Goal: Complete application form: Complete application form

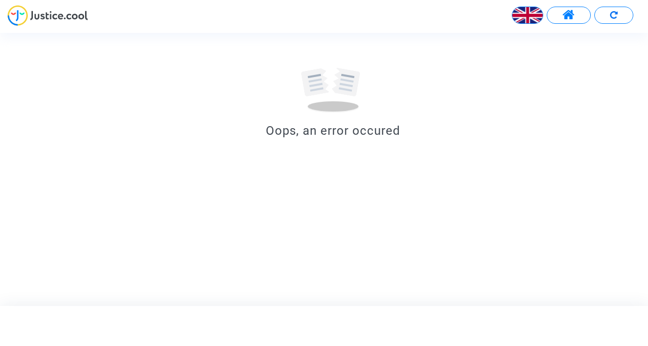
click at [531, 18] on img at bounding box center [528, 15] width 30 height 30
click at [517, 44] on div "Français" at bounding box center [503, 41] width 80 height 24
click at [569, 15] on span at bounding box center [569, 15] width 13 height 13
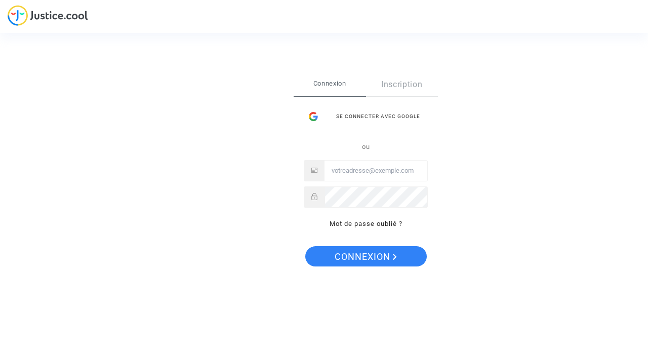
click at [399, 83] on link "Inscription" at bounding box center [402, 84] width 72 height 23
